Goal: Task Accomplishment & Management: Manage account settings

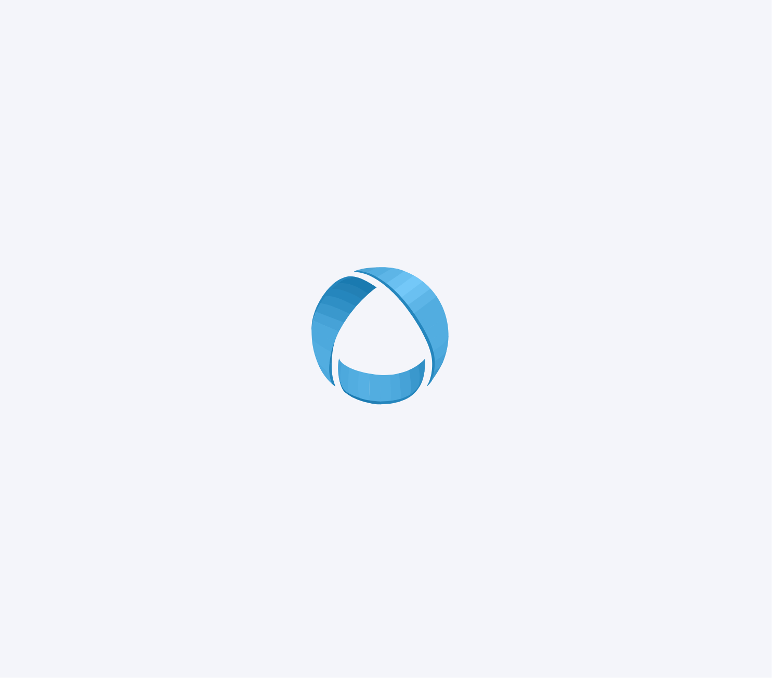
click at [91, 141] on div at bounding box center [386, 339] width 772 height 678
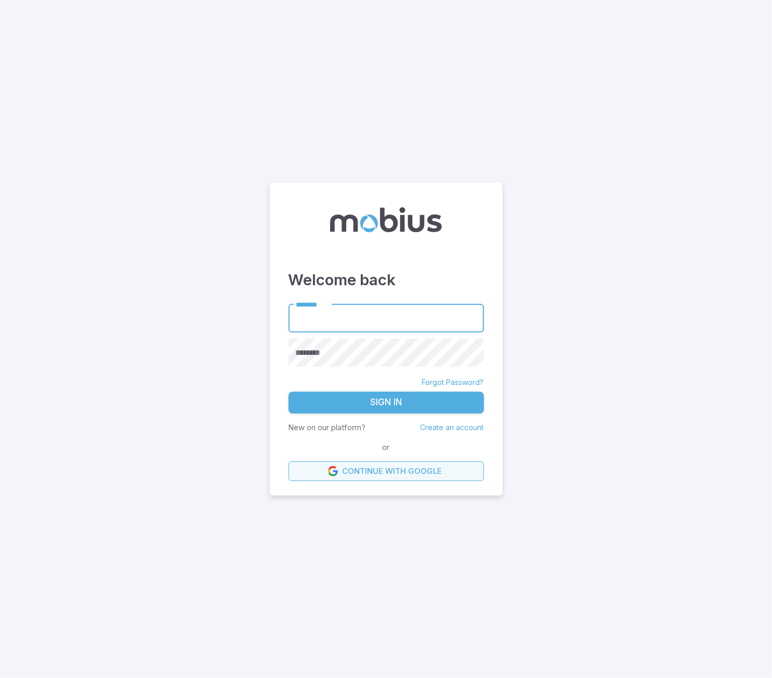
click at [373, 469] on link "Continue with Google" at bounding box center [386, 472] width 195 height 20
click at [391, 472] on link "Continue with Google" at bounding box center [386, 472] width 195 height 20
type input "**********"
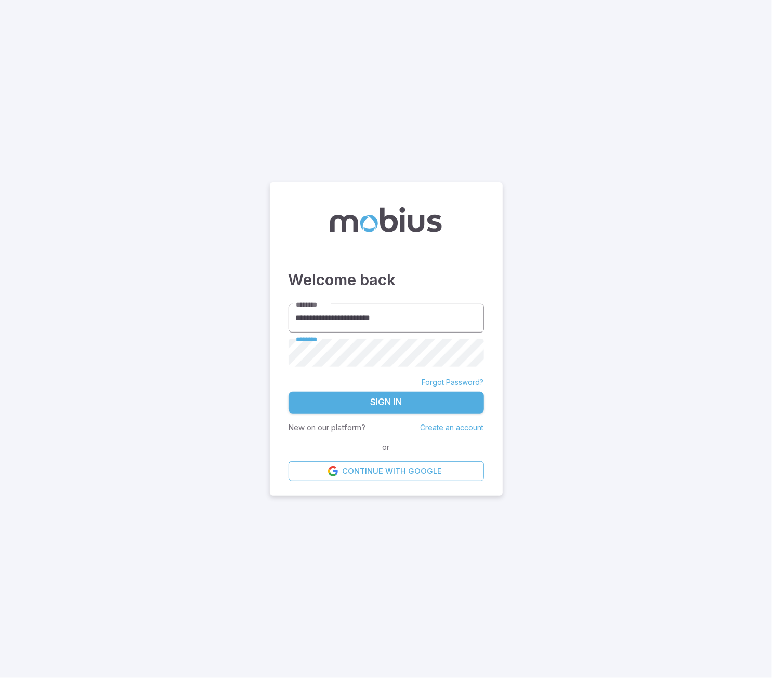
click at [289, 392] on button "Sign In" at bounding box center [386, 403] width 195 height 22
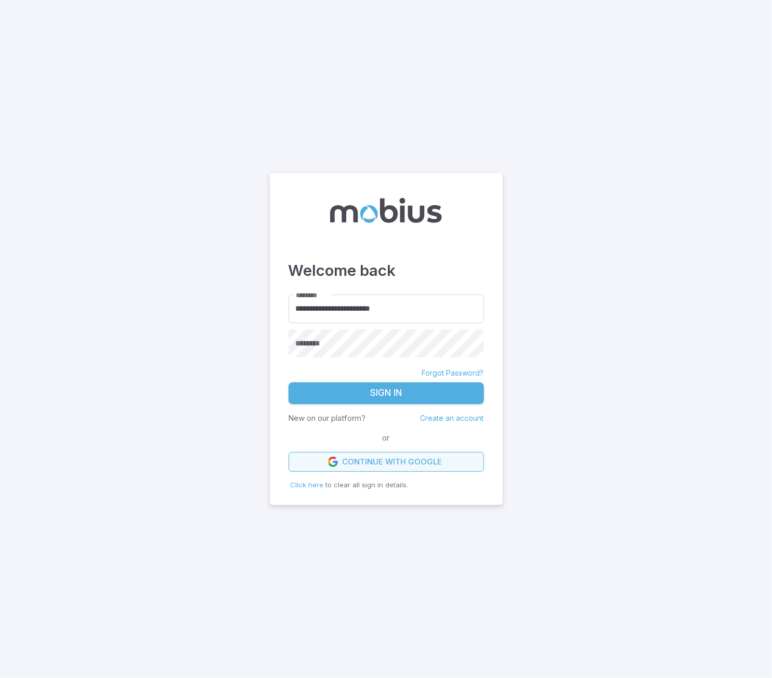
click at [386, 464] on link "Continue with Google" at bounding box center [386, 462] width 195 height 20
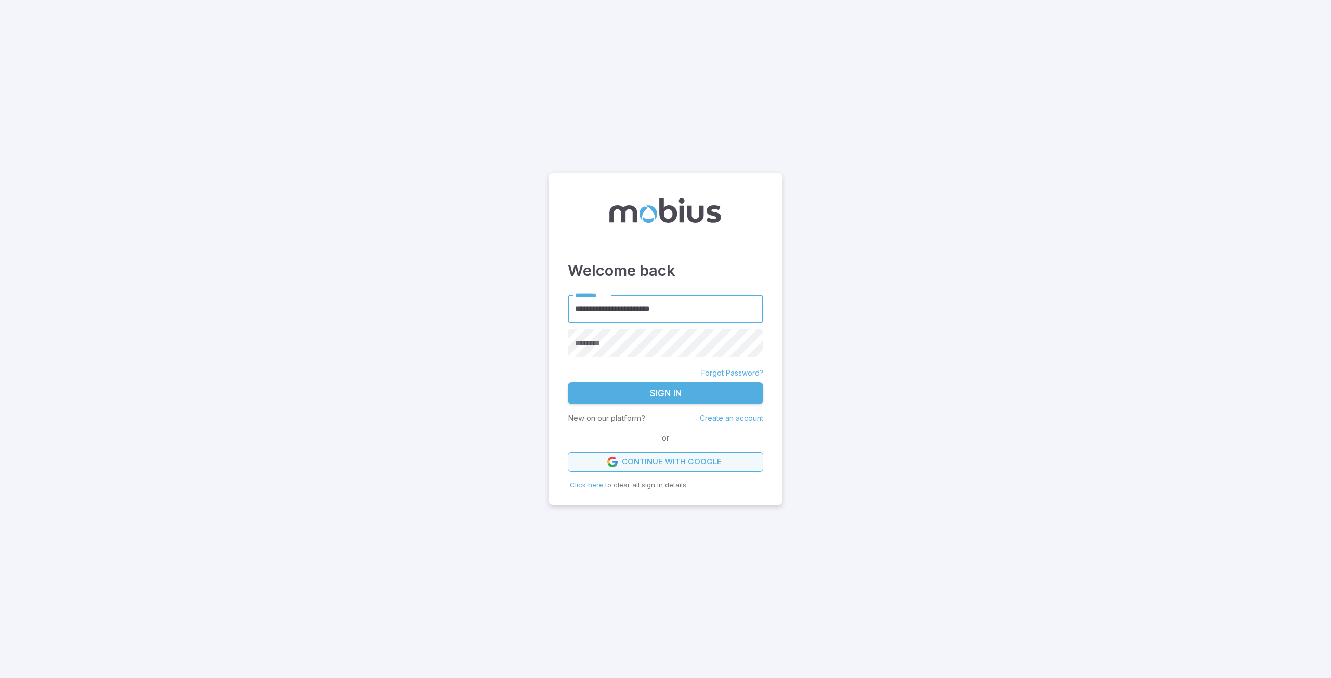
click at [659, 461] on link "Continue with Google" at bounding box center [665, 462] width 195 height 20
click at [668, 462] on link "Continue with Google" at bounding box center [665, 462] width 195 height 20
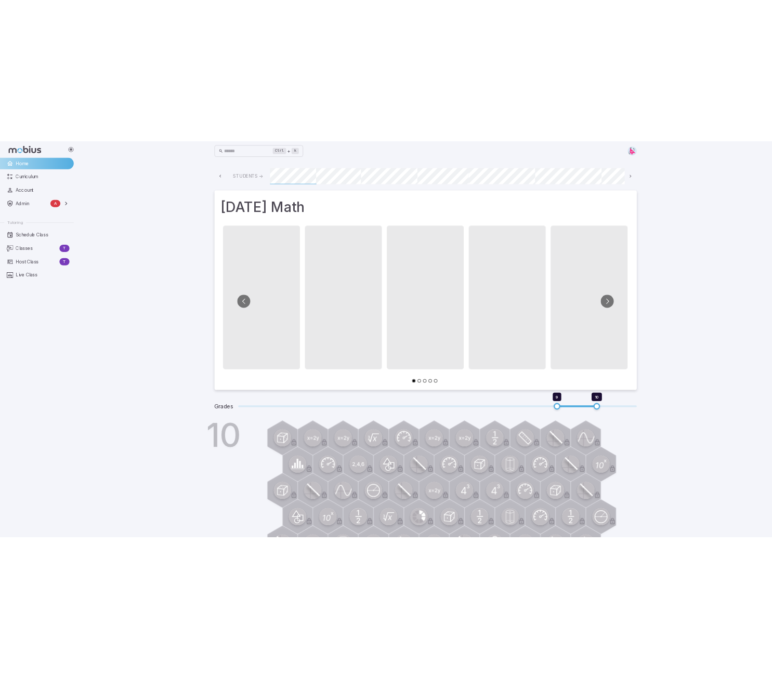
scroll to position [0, 559]
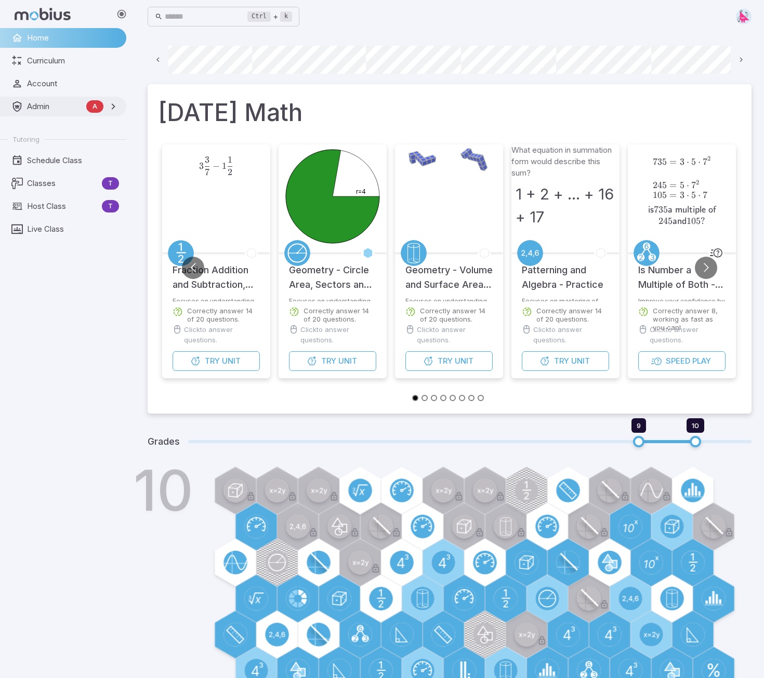
click at [35, 104] on span "Admin" at bounding box center [54, 106] width 55 height 11
click at [38, 134] on span "Accounts" at bounding box center [73, 129] width 91 height 11
